Goal: Download file/media

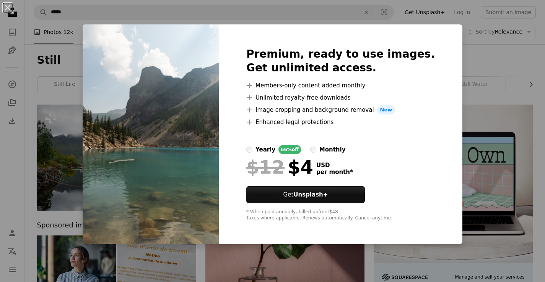
scroll to position [1223, 0]
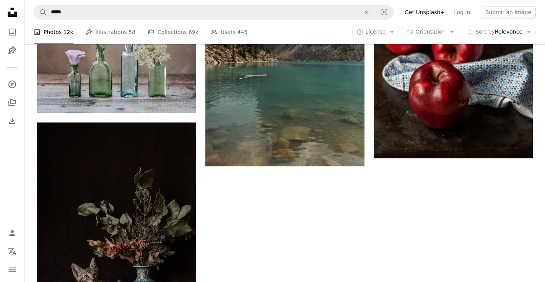
scroll to position [1338, 0]
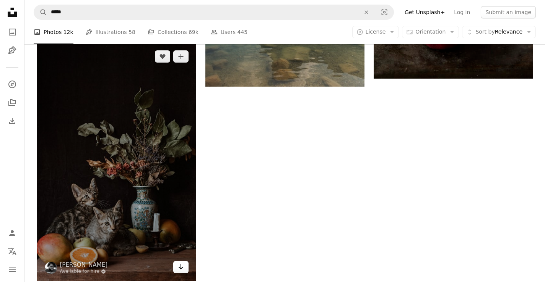
click at [182, 268] on icon "Download" at bounding box center [180, 266] width 5 height 5
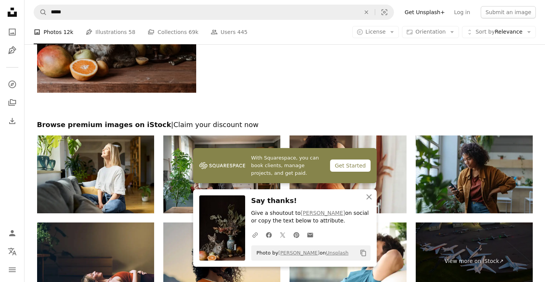
scroll to position [1529, 0]
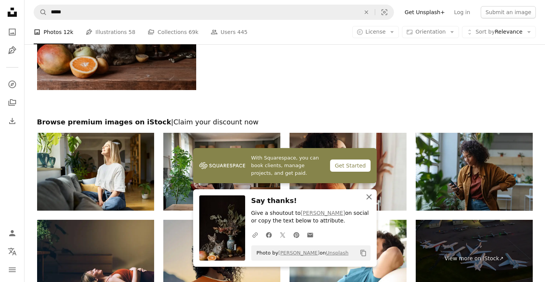
click at [371, 198] on icon "An X shape" at bounding box center [368, 197] width 9 height 9
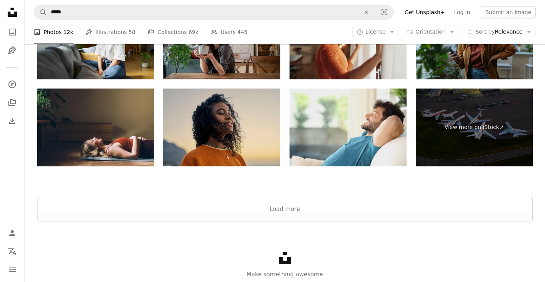
scroll to position [1649, 0]
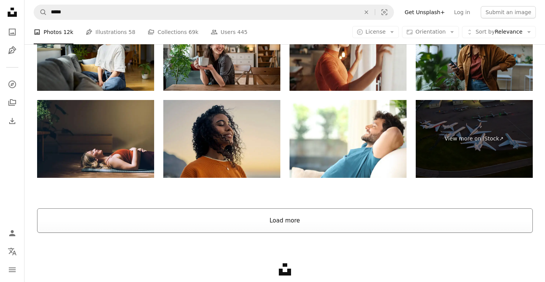
click at [287, 223] on button "Load more" at bounding box center [284, 221] width 495 height 24
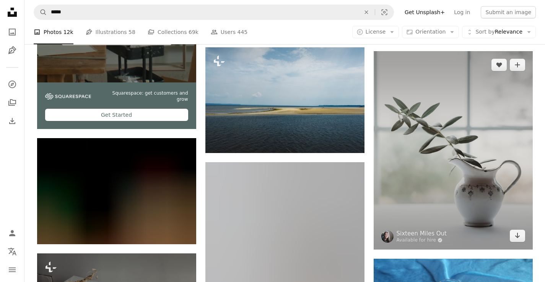
scroll to position [1725, 0]
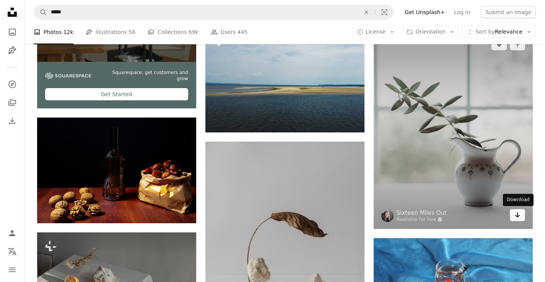
click at [516, 216] on icon "Download" at bounding box center [516, 215] width 5 height 5
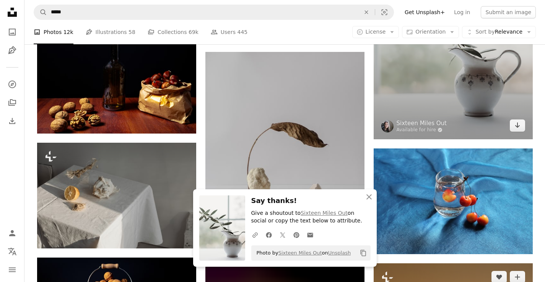
scroll to position [1802, 0]
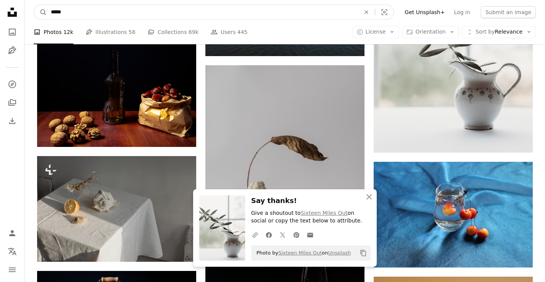
click at [323, 14] on input "*****" at bounding box center [202, 12] width 311 height 15
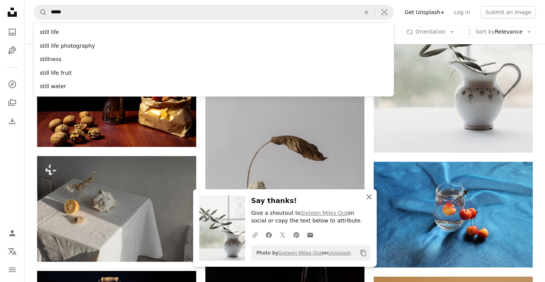
click at [371, 198] on icon "An X shape" at bounding box center [368, 197] width 9 height 9
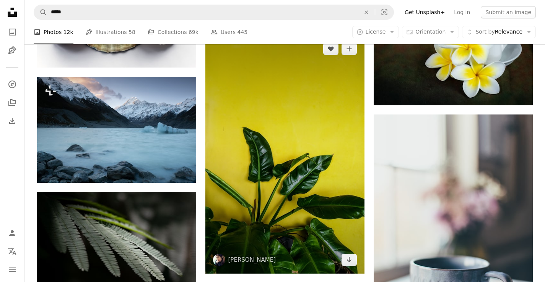
scroll to position [3254, 0]
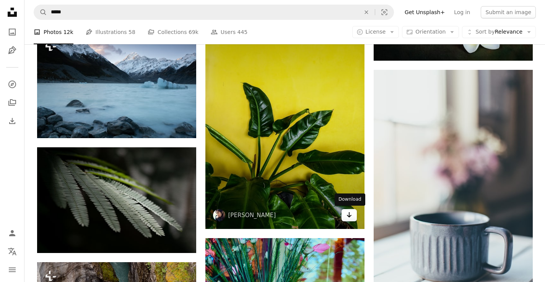
click at [349, 216] on icon "Download" at bounding box center [348, 215] width 5 height 5
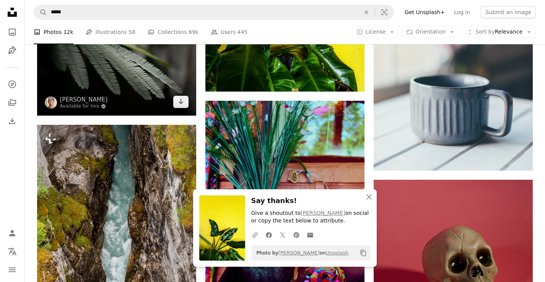
scroll to position [3407, 0]
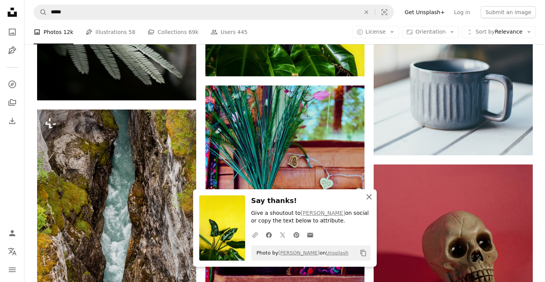
click at [370, 197] on icon "An X shape" at bounding box center [368, 197] width 9 height 9
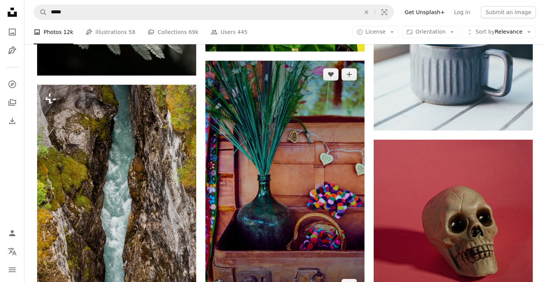
scroll to position [3445, 0]
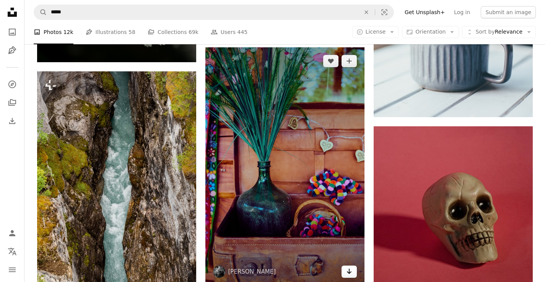
click at [351, 271] on icon "Arrow pointing down" at bounding box center [349, 271] width 6 height 9
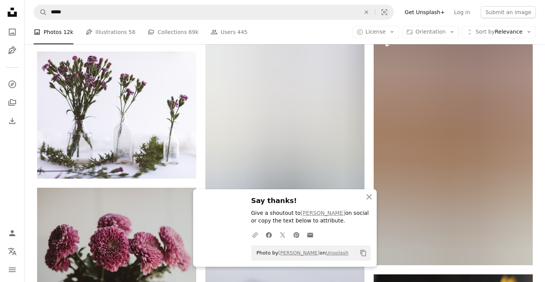
scroll to position [3713, 0]
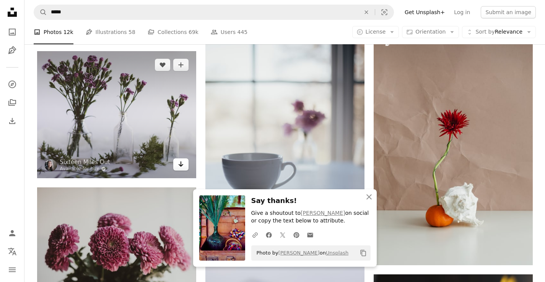
click at [180, 161] on icon "Arrow pointing down" at bounding box center [181, 164] width 6 height 9
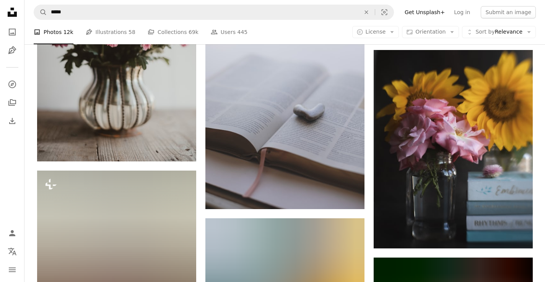
scroll to position [3942, 0]
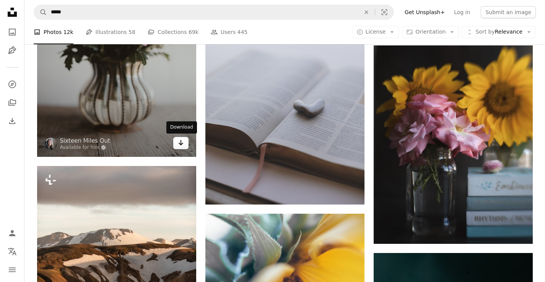
click at [181, 144] on icon "Arrow pointing down" at bounding box center [181, 142] width 6 height 9
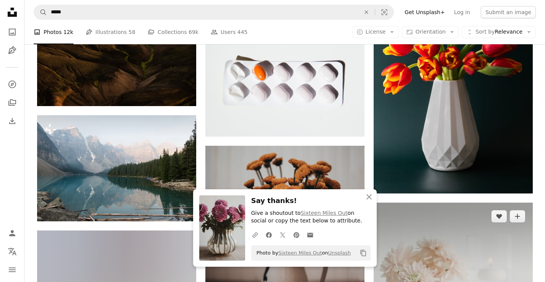
scroll to position [4248, 0]
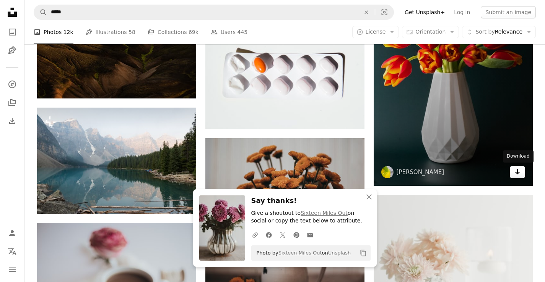
click at [518, 169] on icon "Arrow pointing down" at bounding box center [517, 171] width 6 height 9
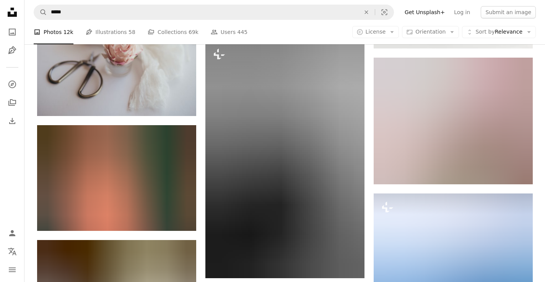
scroll to position [4592, 0]
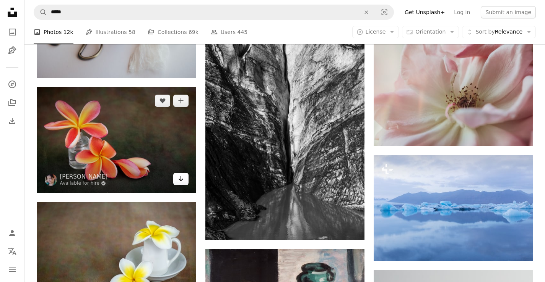
click at [182, 180] on icon "Download" at bounding box center [180, 178] width 5 height 5
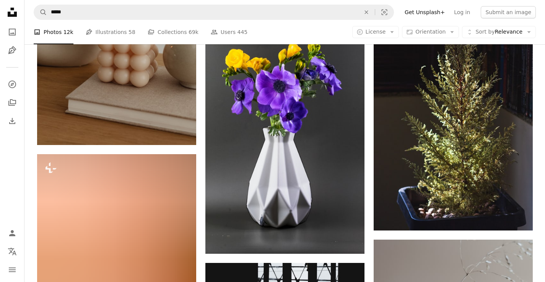
scroll to position [6579, 0]
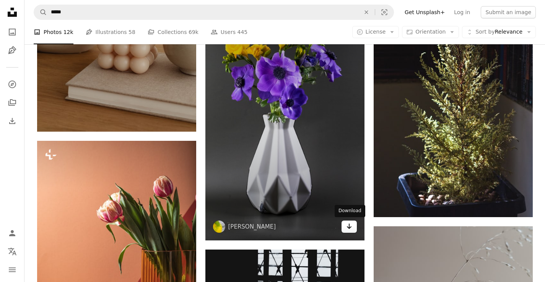
click at [353, 226] on link "Arrow pointing down" at bounding box center [348, 227] width 15 height 12
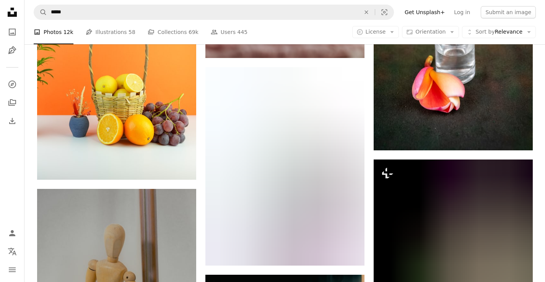
scroll to position [7573, 0]
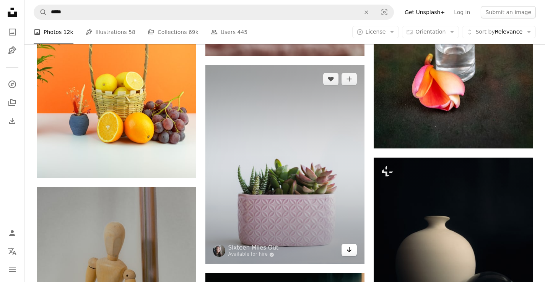
click at [351, 253] on icon "Arrow pointing down" at bounding box center [349, 249] width 6 height 9
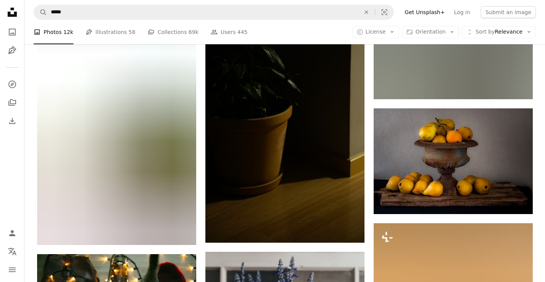
scroll to position [8337, 0]
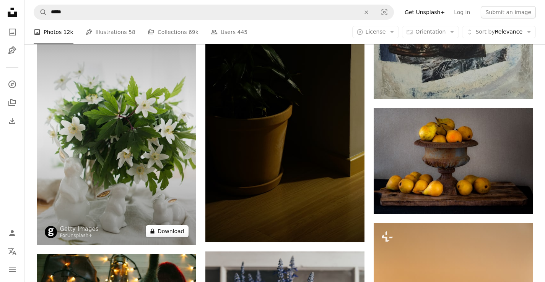
click at [172, 230] on button "A lock Download" at bounding box center [167, 231] width 43 height 12
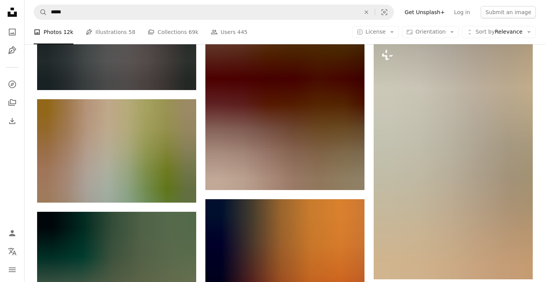
scroll to position [9025, 0]
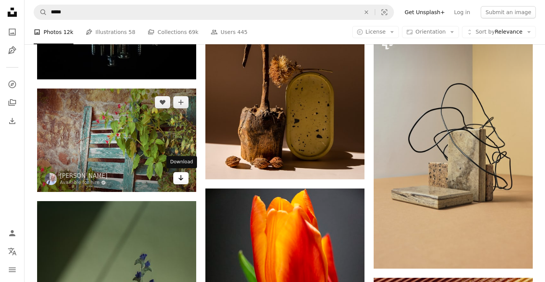
click at [183, 182] on link "Arrow pointing down" at bounding box center [180, 178] width 15 height 12
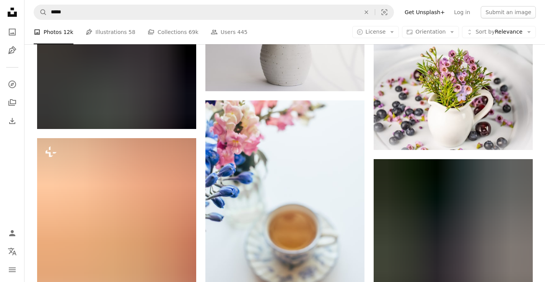
scroll to position [9675, 0]
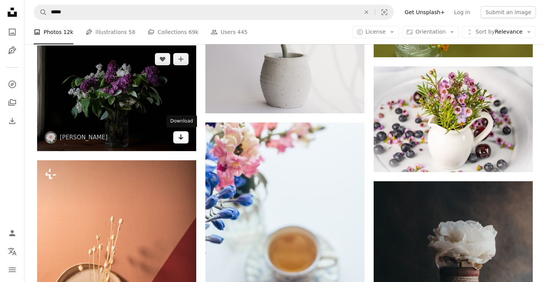
click at [183, 140] on icon "Arrow pointing down" at bounding box center [181, 137] width 6 height 9
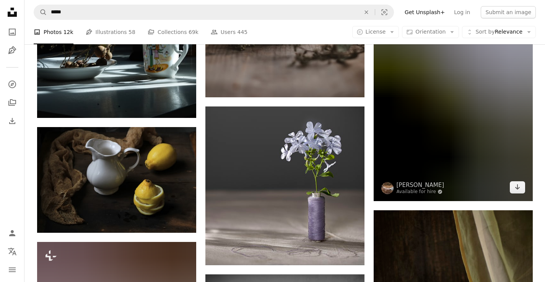
scroll to position [11892, 0]
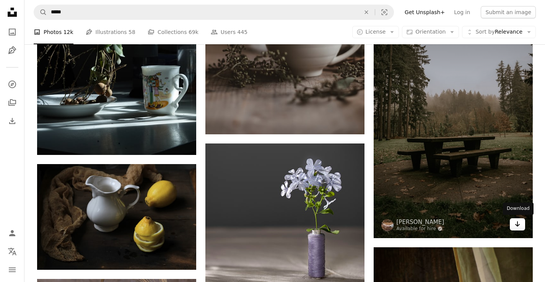
click at [521, 222] on link "Arrow pointing down" at bounding box center [516, 225] width 15 height 12
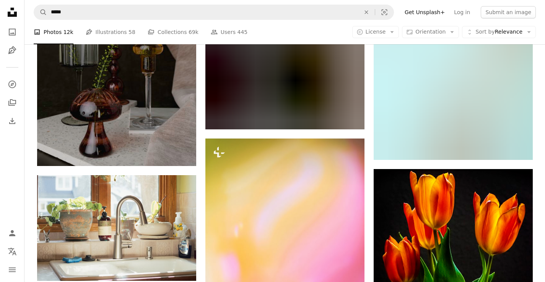
scroll to position [13191, 0]
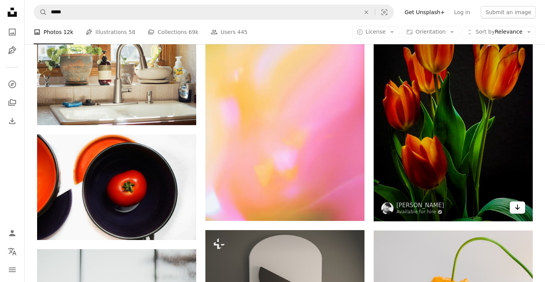
click at [520, 211] on link "Arrow pointing down" at bounding box center [516, 208] width 15 height 12
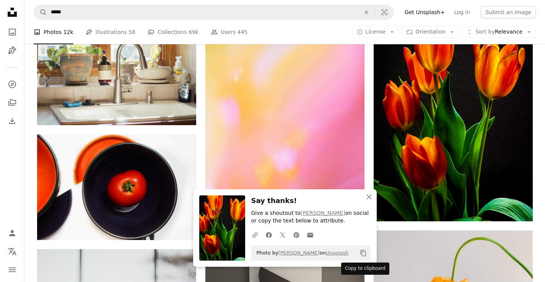
click at [365, 253] on icon "Copy to clipboard" at bounding box center [362, 253] width 5 height 6
